Goal: Navigation & Orientation: Find specific page/section

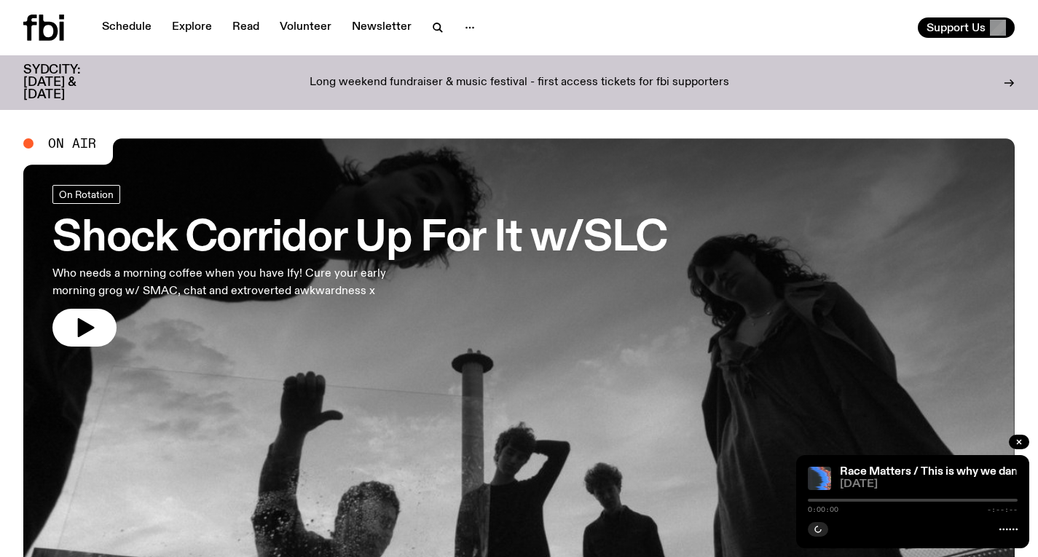
click at [463, 221] on h3 "Shock Corridor Up For It w/SLC" at bounding box center [359, 239] width 615 height 41
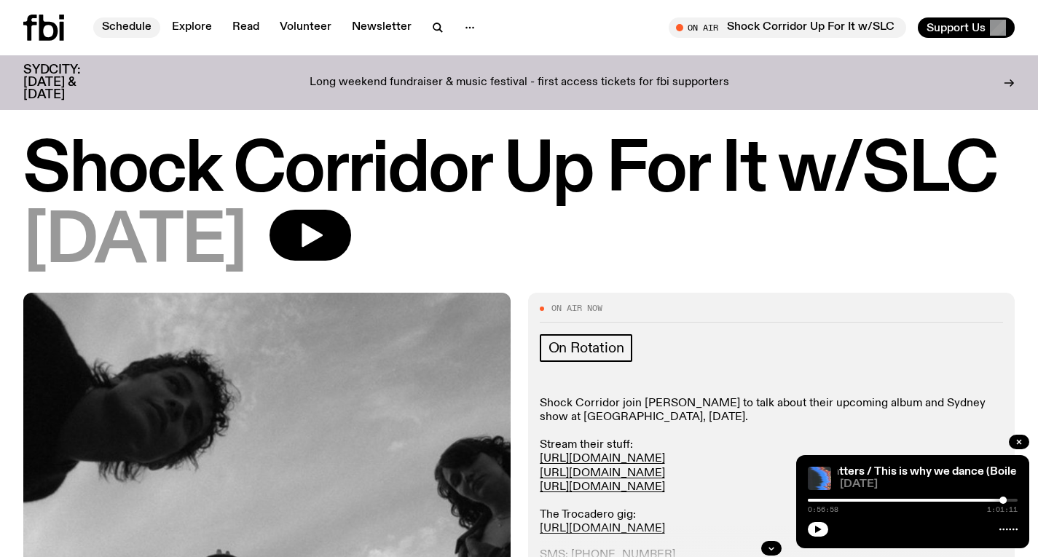
click at [130, 22] on link "Schedule" at bounding box center [126, 27] width 67 height 20
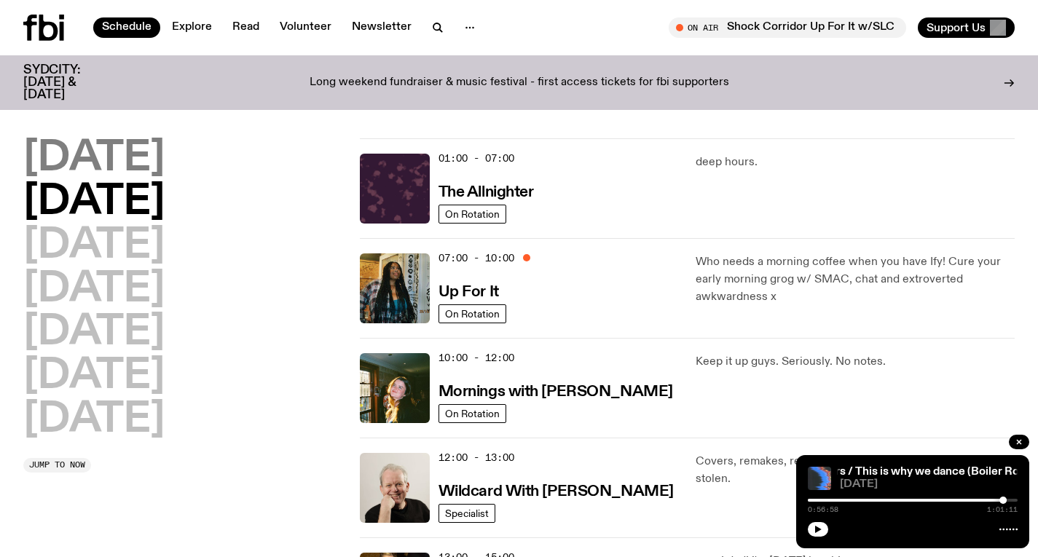
click at [136, 169] on h2 "[DATE]" at bounding box center [93, 158] width 141 height 41
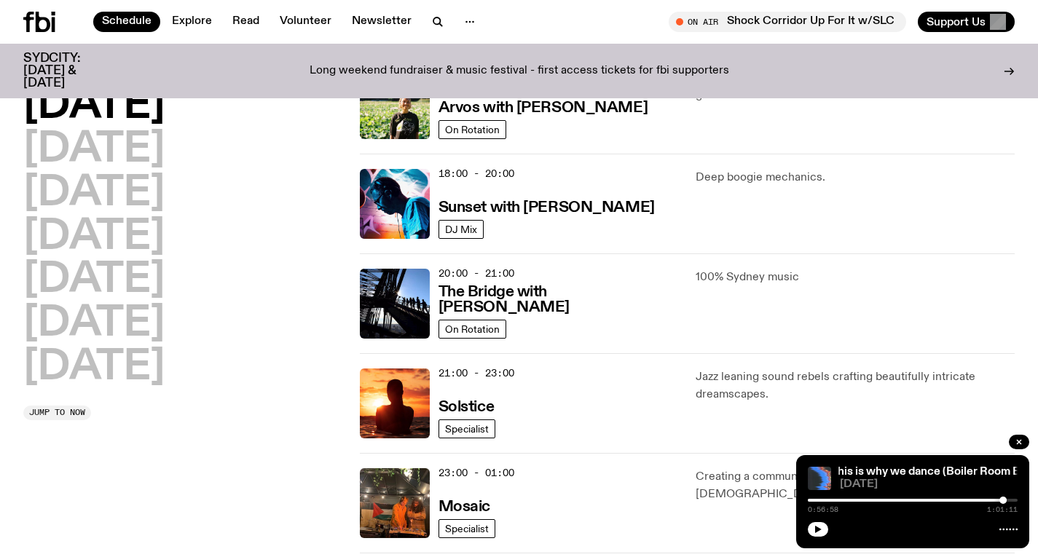
scroll to position [576, 0]
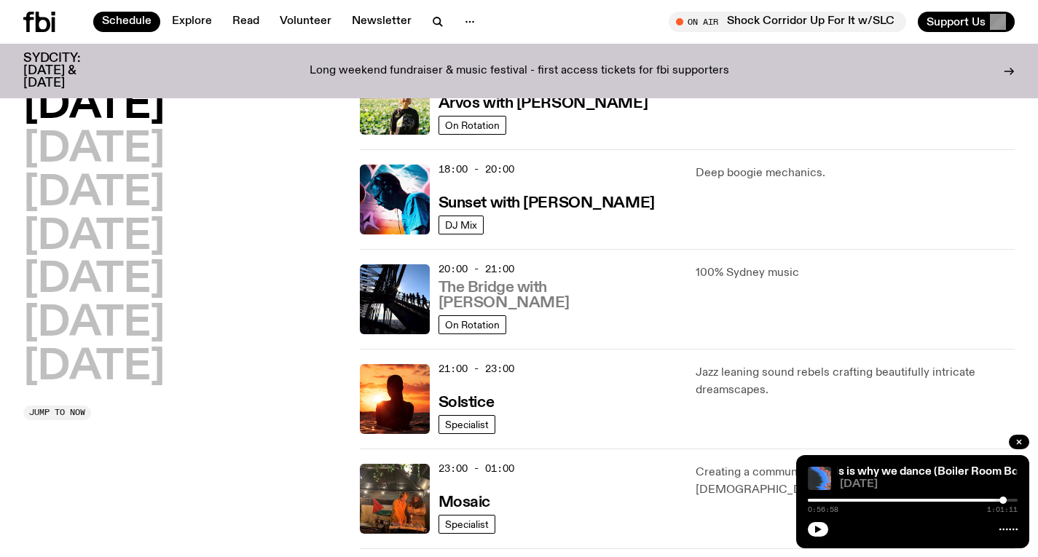
click at [525, 305] on h3 "The Bridge with [PERSON_NAME]" at bounding box center [559, 296] width 240 height 31
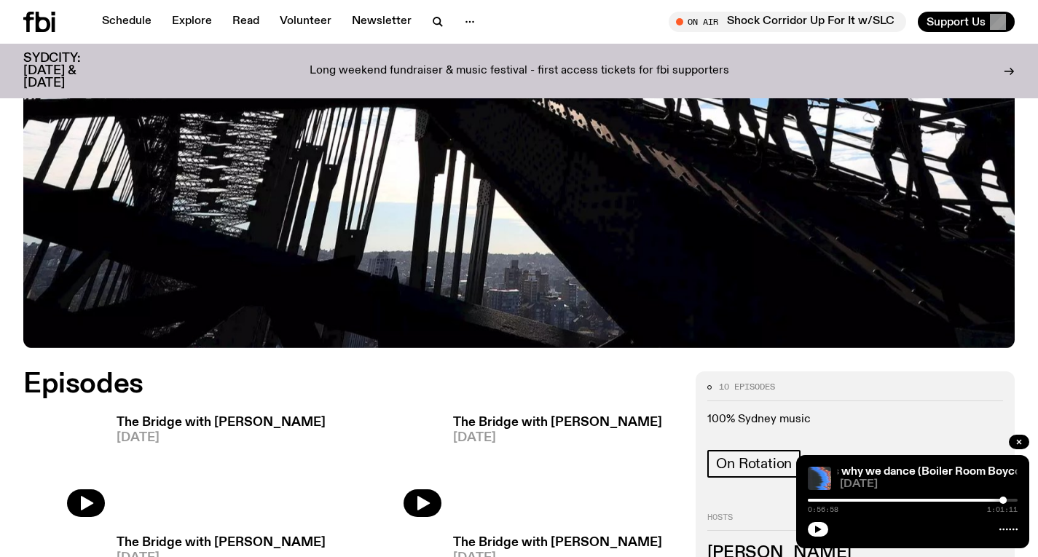
scroll to position [509, 0]
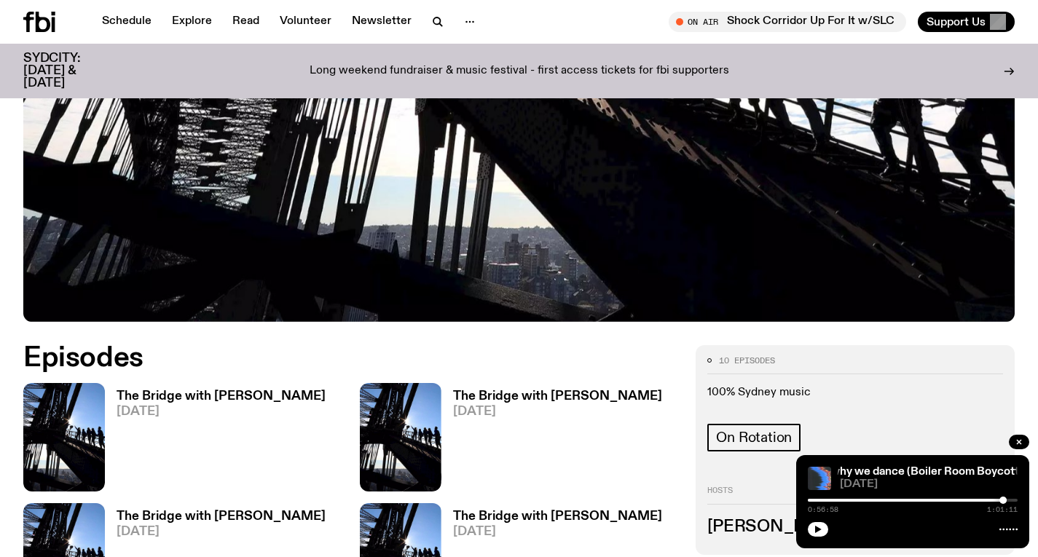
click at [231, 391] on h3 "The Bridge with [PERSON_NAME]" at bounding box center [221, 397] width 209 height 12
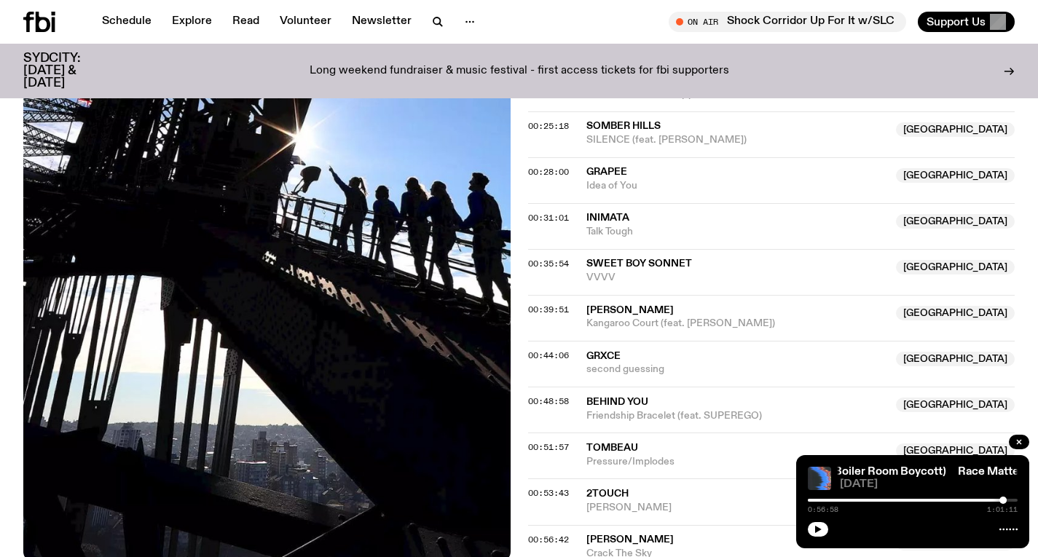
scroll to position [756, 0]
